Goal: Navigation & Orientation: Find specific page/section

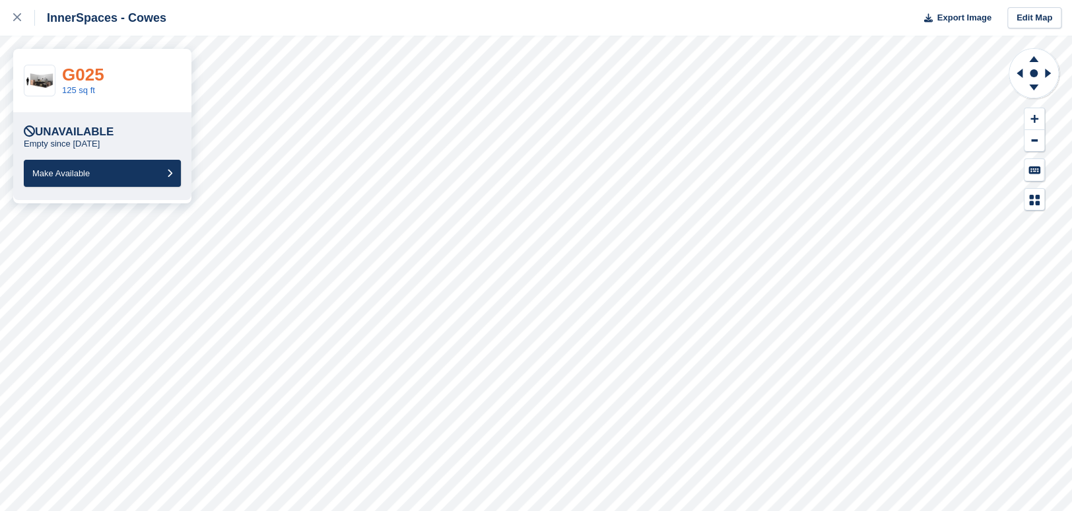
click at [73, 78] on link "G025" at bounding box center [83, 75] width 42 height 20
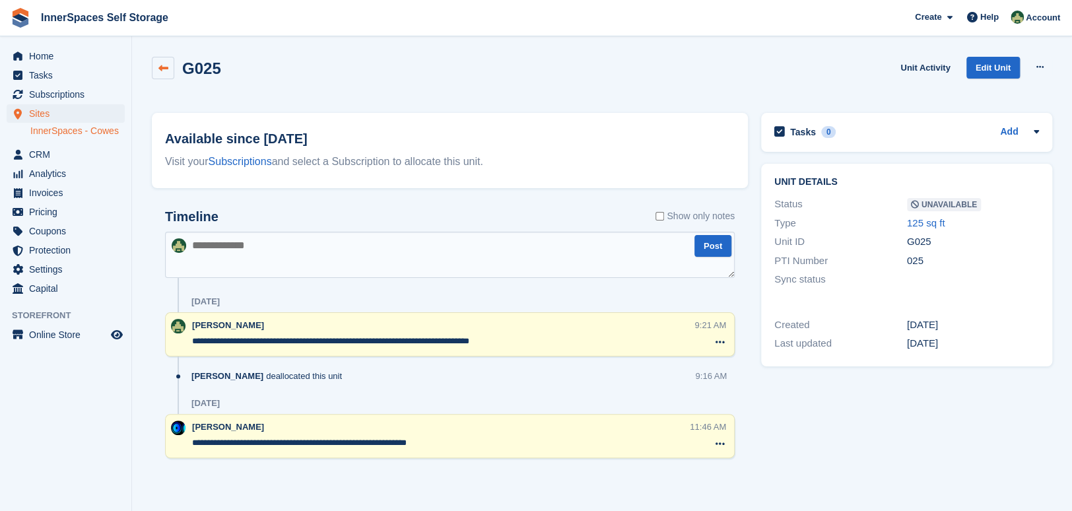
click at [158, 66] on icon at bounding box center [163, 68] width 10 height 10
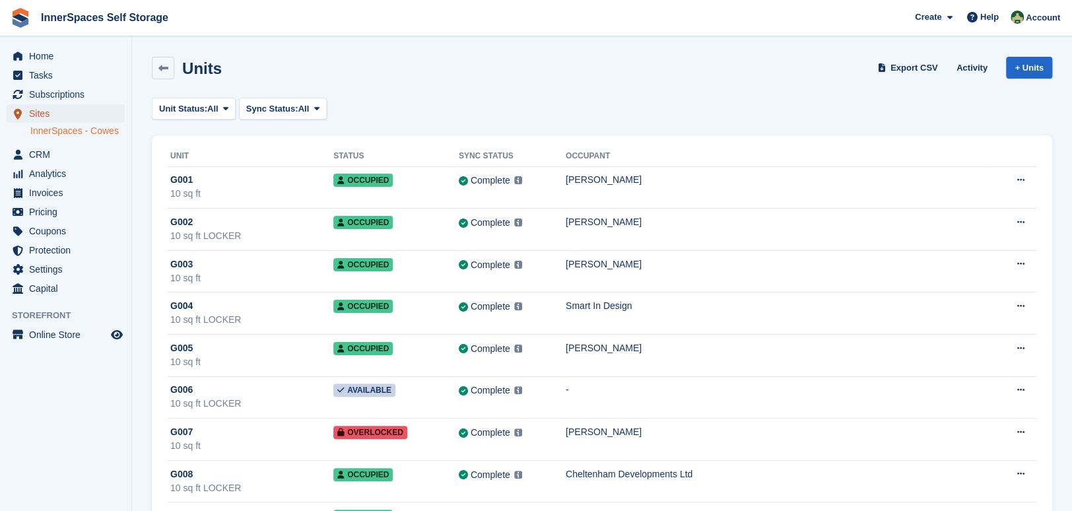
click at [46, 116] on span "Sites" at bounding box center [68, 113] width 79 height 18
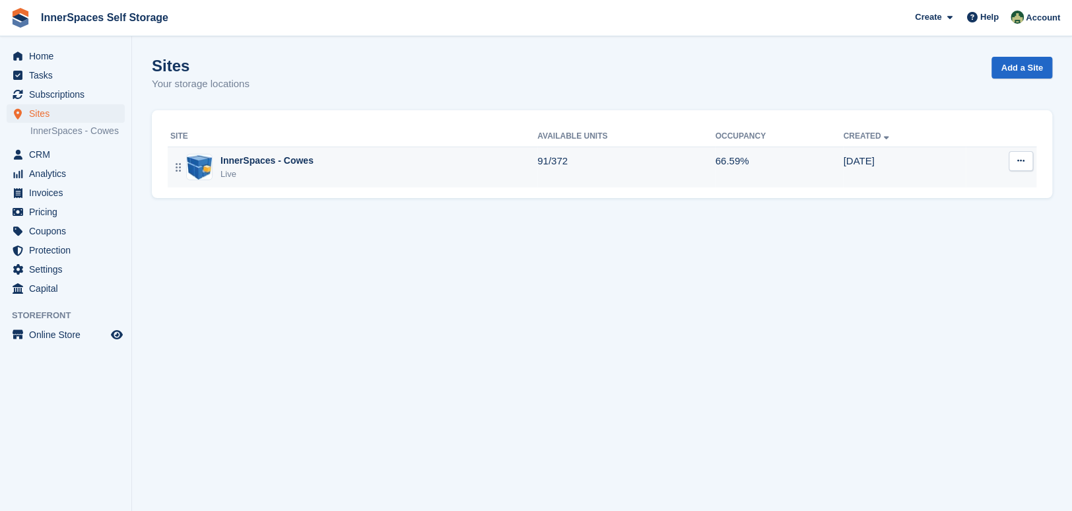
click at [271, 172] on div "Live" at bounding box center [266, 174] width 93 height 13
